Goal: Transaction & Acquisition: Purchase product/service

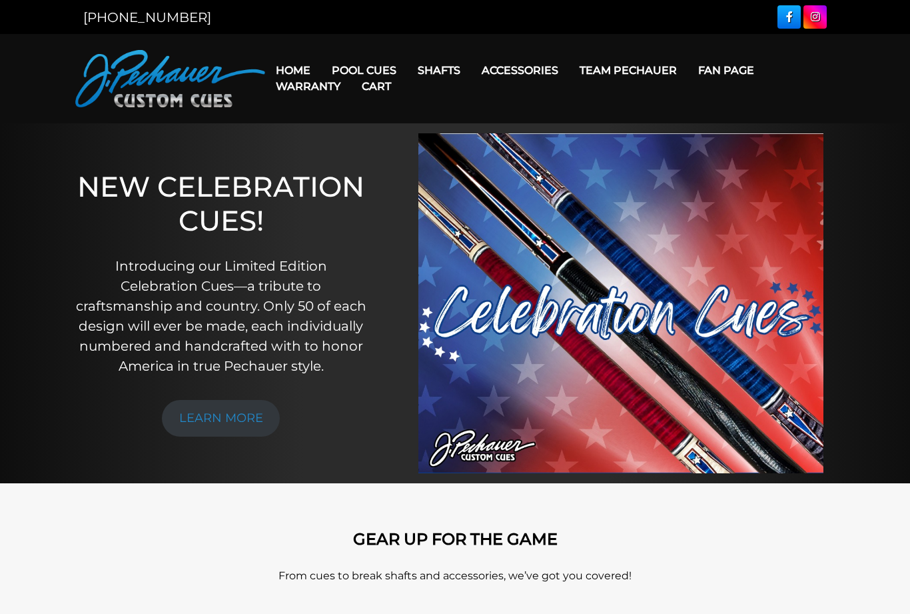
click at [368, 70] on link "Cart" at bounding box center [376, 86] width 51 height 34
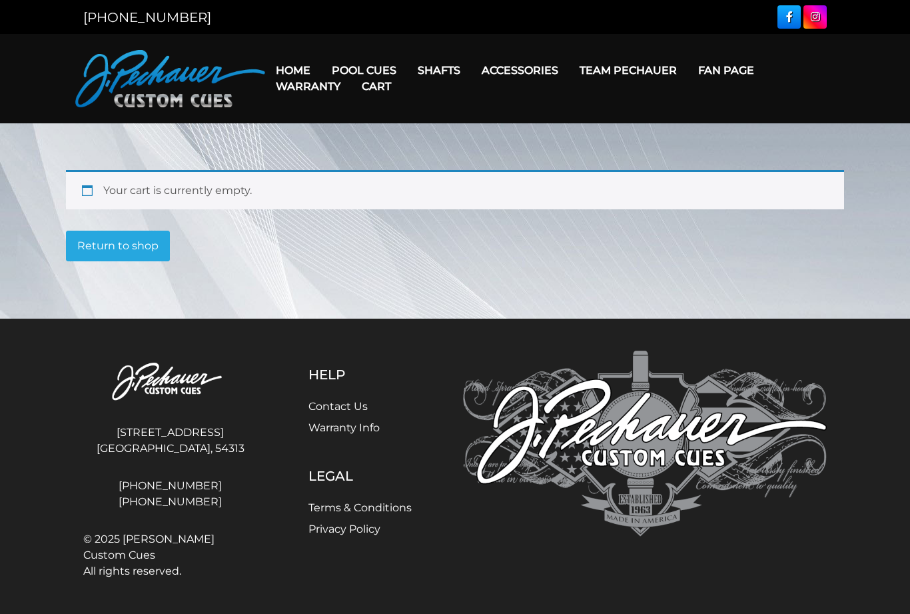
click at [452, 117] on link "JP Series (T) – NEW" at bounding box center [419, 108] width 194 height 19
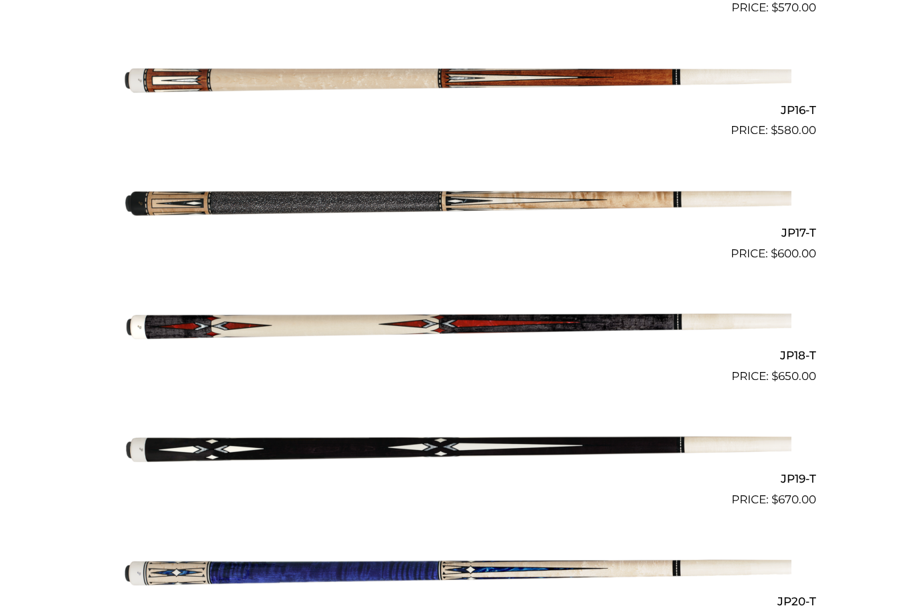
scroll to position [2247, 0]
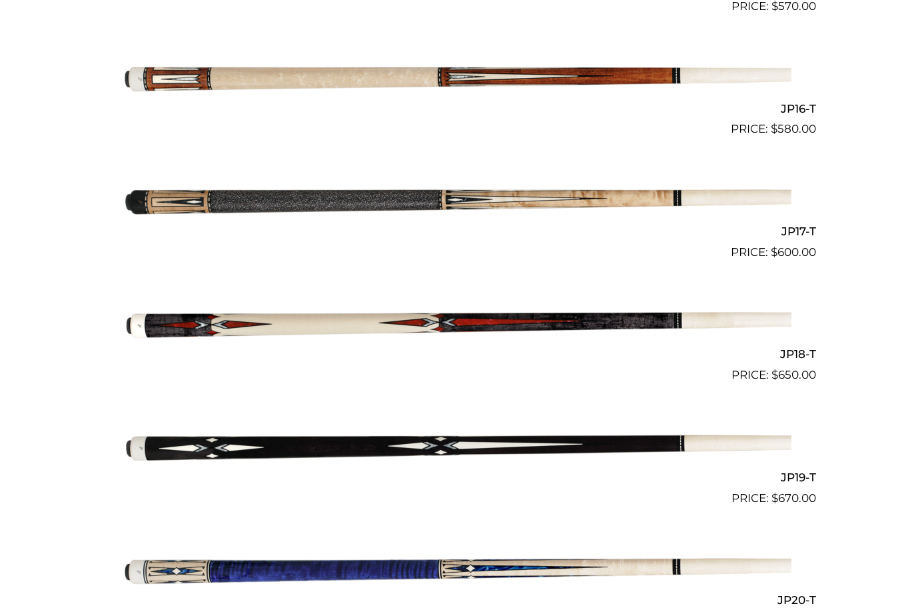
click at [658, 308] on img at bounding box center [455, 322] width 673 height 112
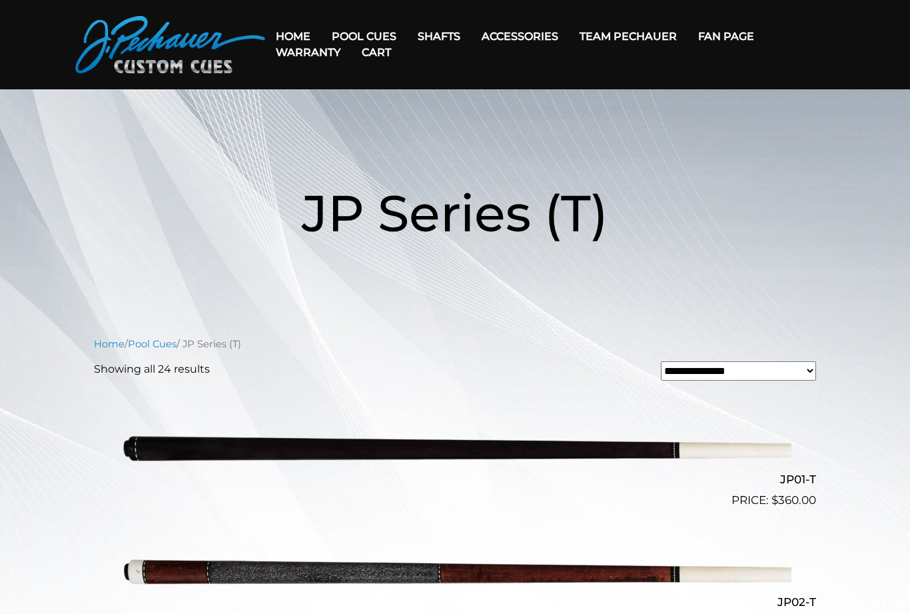
scroll to position [35, 0]
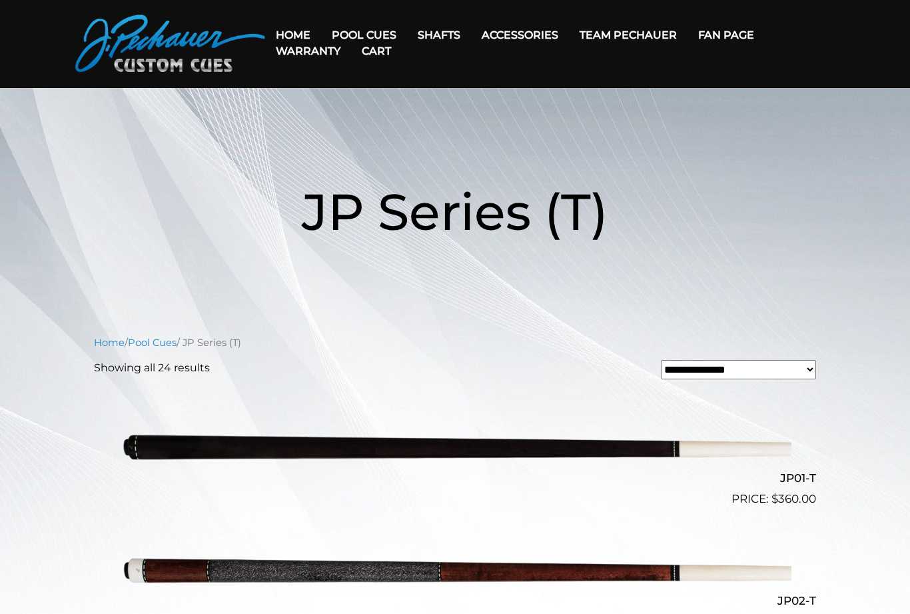
click at [427, 101] on link "Pro Series (R) – NEW" at bounding box center [419, 91] width 194 height 19
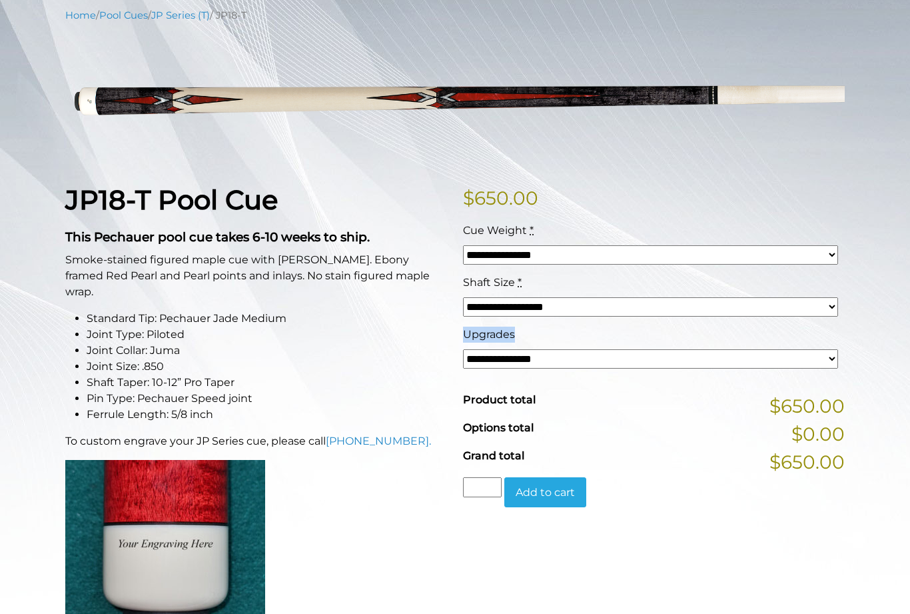
scroll to position [173, 0]
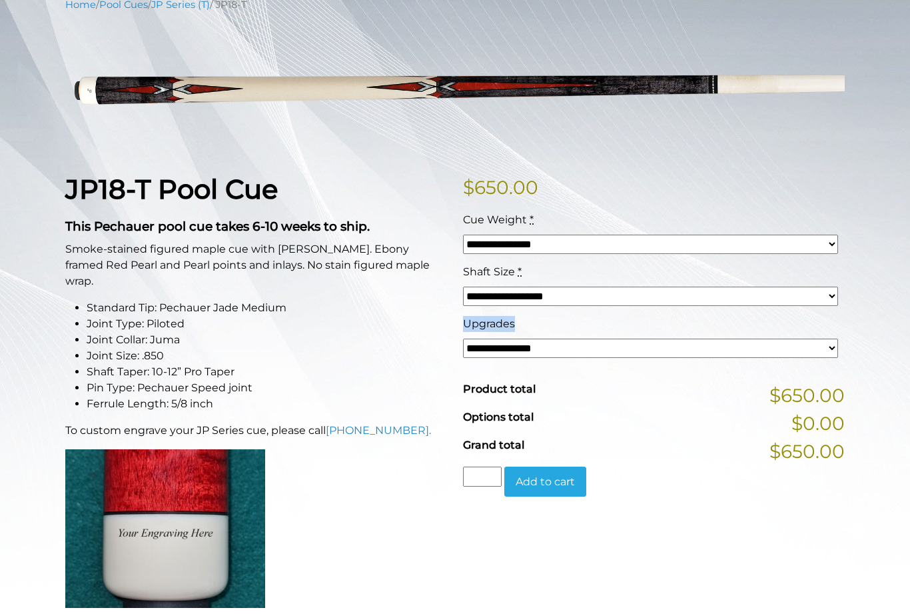
click at [839, 340] on div "**********" at bounding box center [651, 342] width 382 height 52
click at [716, 347] on select "**********" at bounding box center [650, 347] width 375 height 19
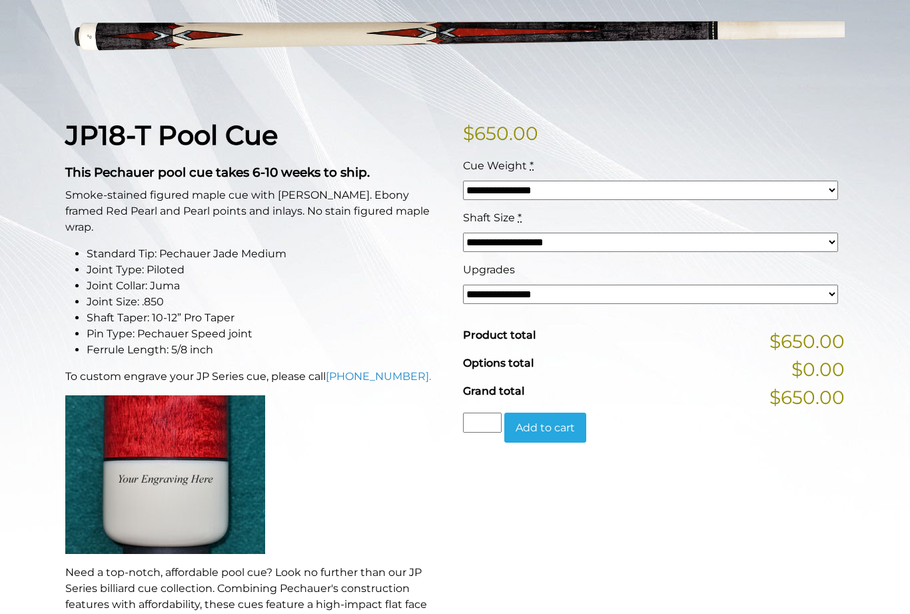
scroll to position [222, 0]
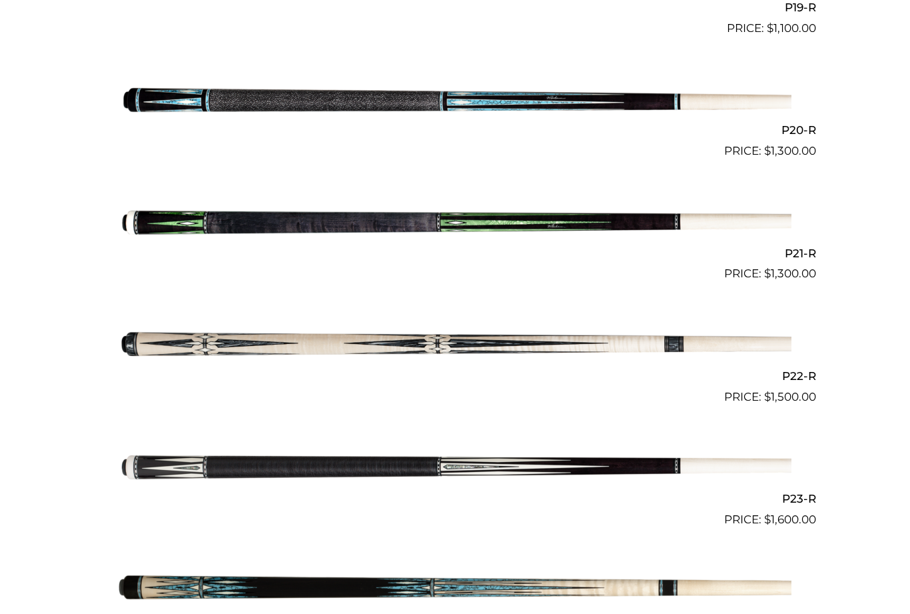
scroll to position [2717, 0]
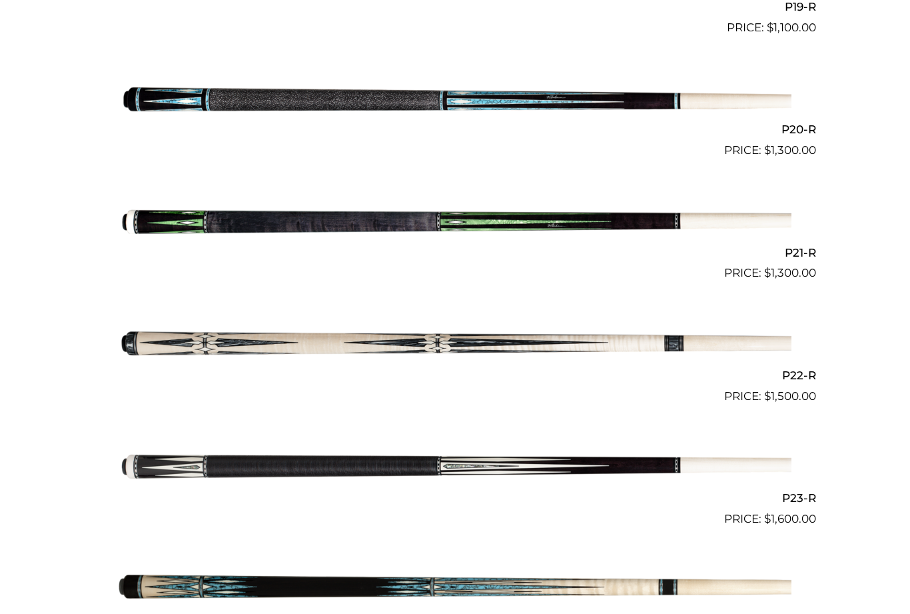
click at [637, 203] on img at bounding box center [455, 221] width 673 height 112
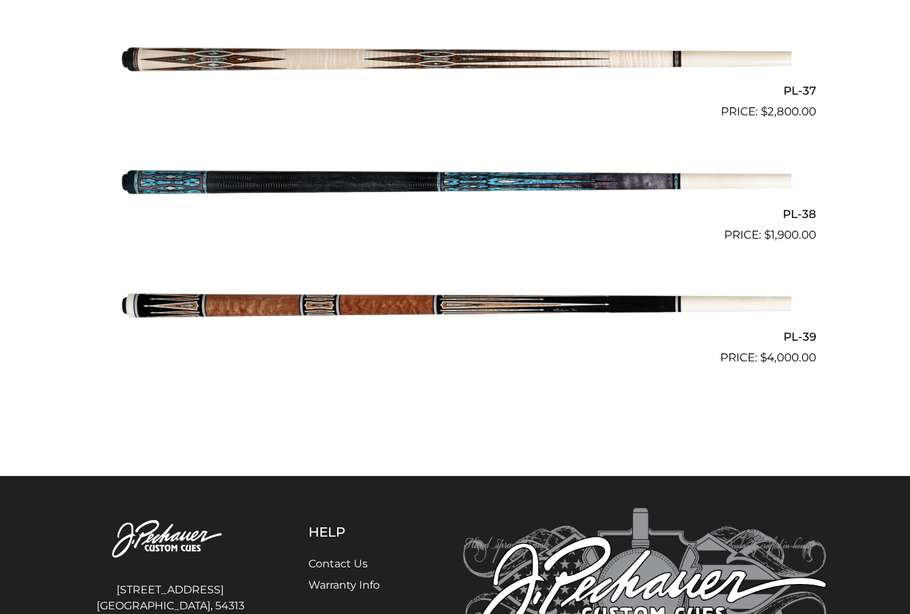
scroll to position [3849, 0]
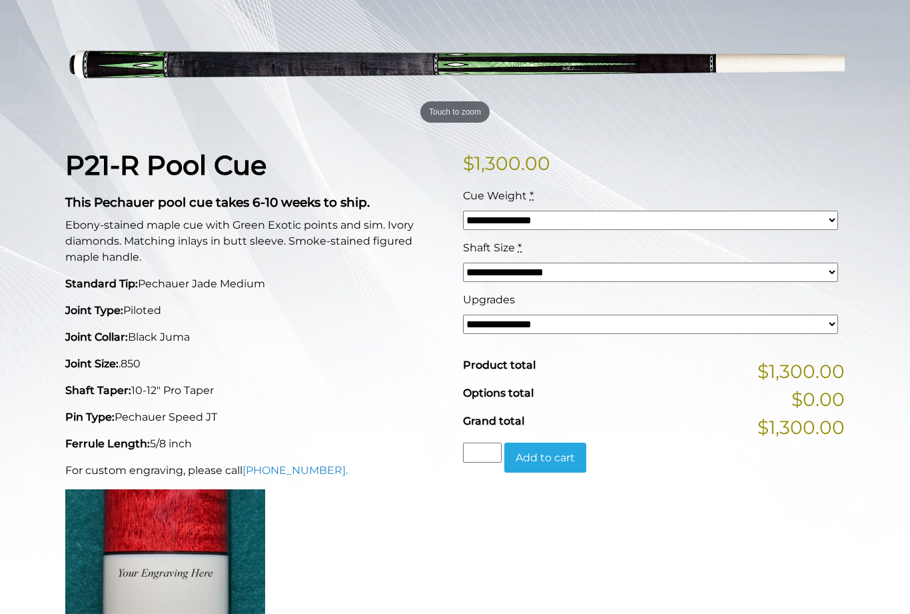
scroll to position [193, 0]
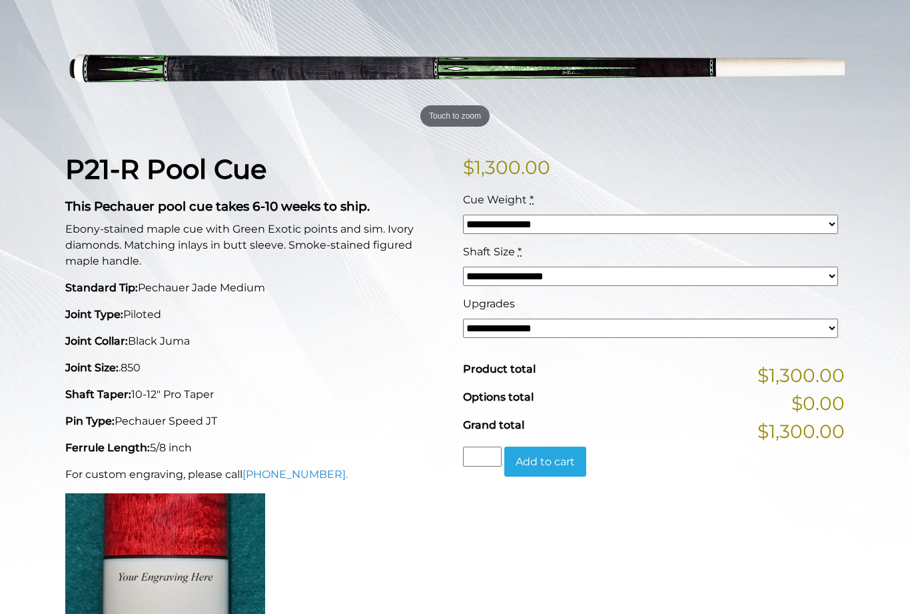
click at [827, 324] on select "**********" at bounding box center [650, 327] width 375 height 19
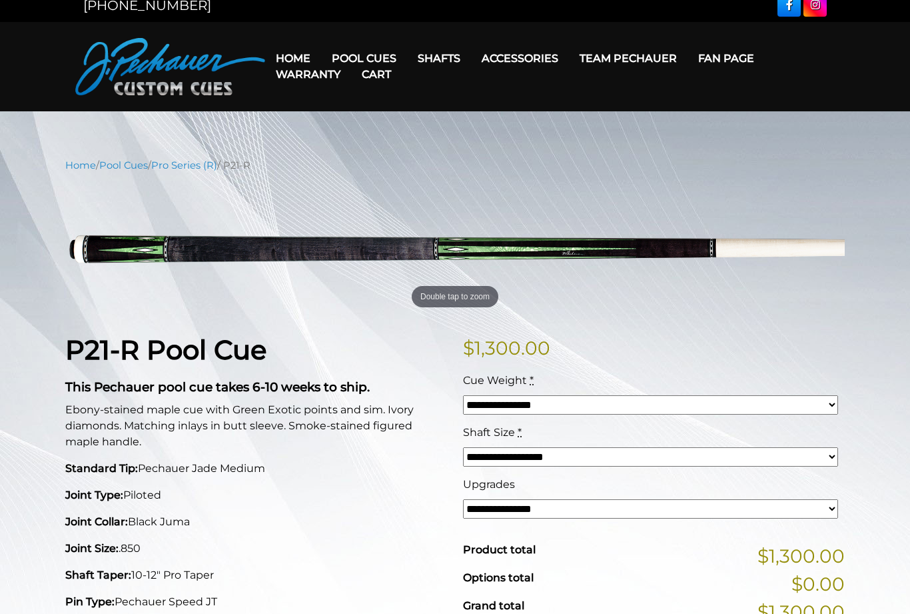
scroll to position [0, 0]
